Goal: Transaction & Acquisition: Purchase product/service

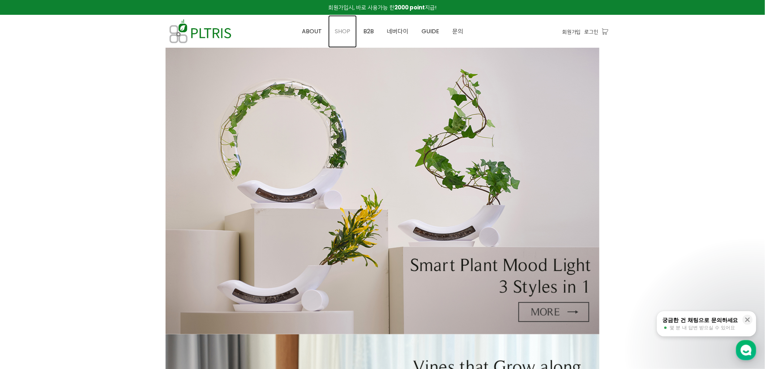
click at [344, 27] on span "SHOP" at bounding box center [343, 31] width 16 height 8
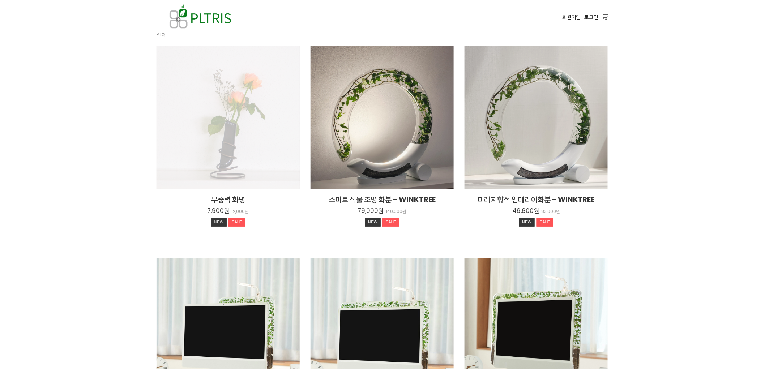
scroll to position [80, 0]
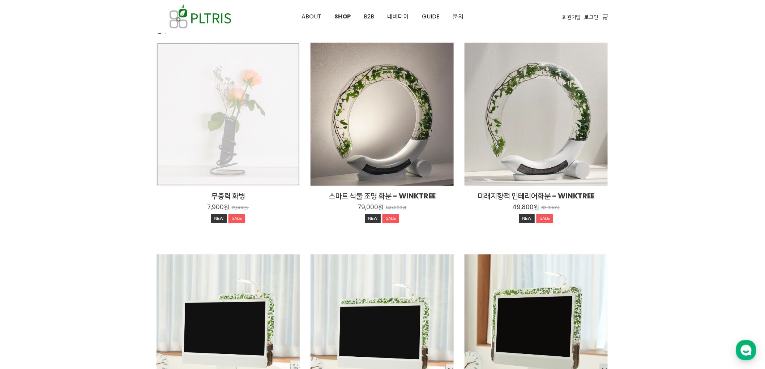
click at [190, 127] on div "무중력 화병 7,900원 12,000원 NEW SALE" at bounding box center [228, 114] width 143 height 143
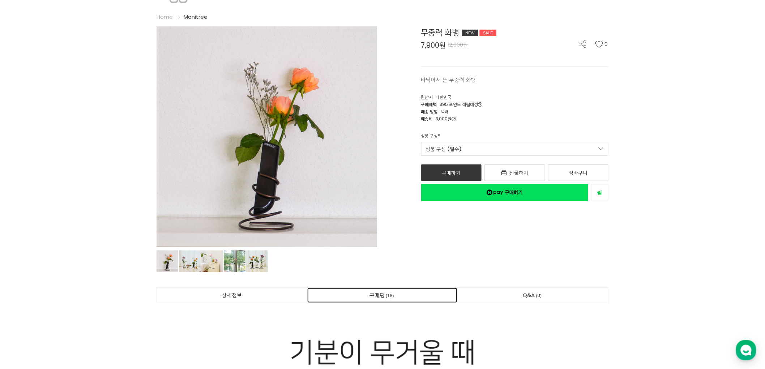
click at [380, 297] on link "구매평 18" at bounding box center [382, 295] width 150 height 15
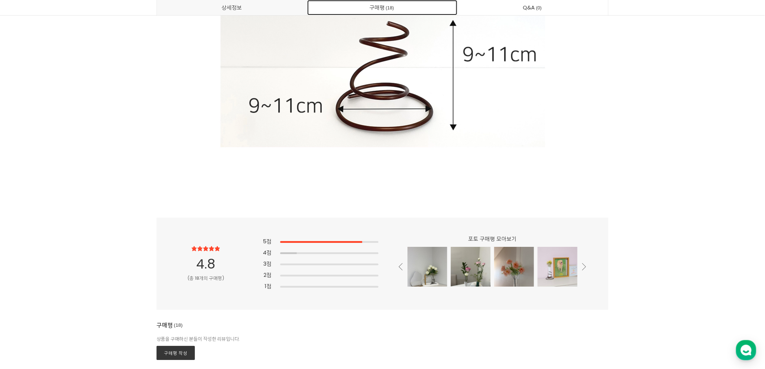
scroll to position [6496, 0]
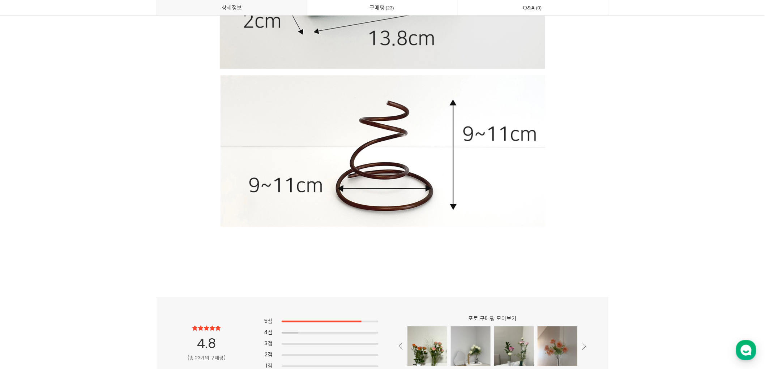
scroll to position [6501, 0]
click at [393, 9] on span "23" at bounding box center [390, 8] width 10 height 8
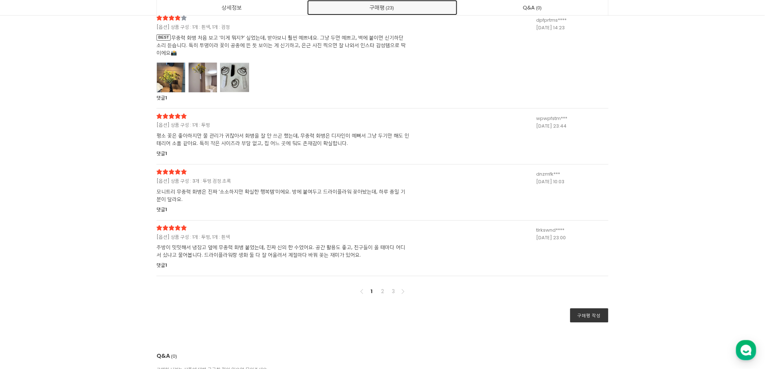
scroll to position [7661, 0]
